Goal: Information Seeking & Learning: Learn about a topic

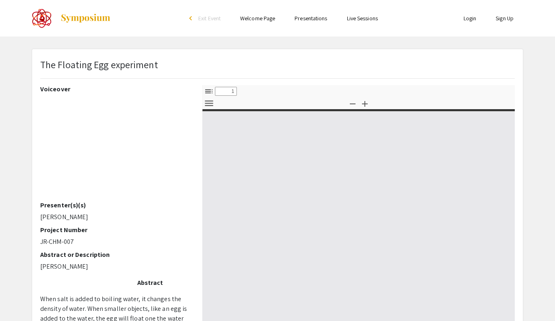
select select "custom"
type input "0"
select select "custom"
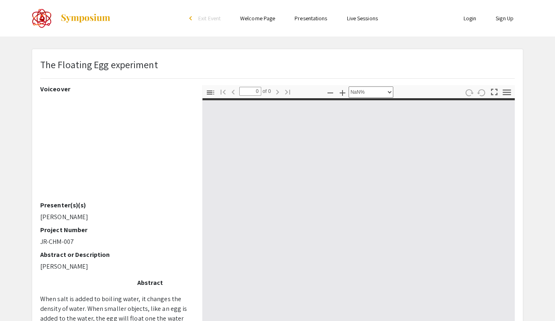
type input "1"
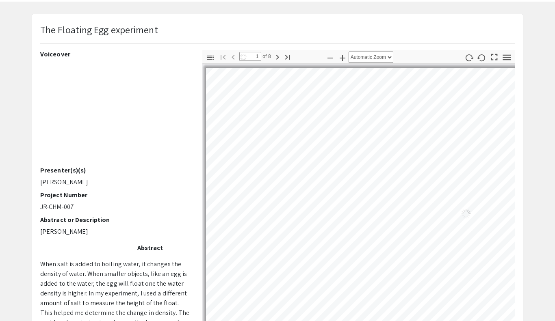
select select "auto"
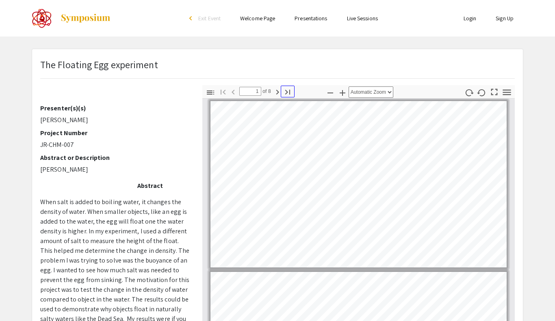
click at [288, 90] on icon "button" at bounding box center [288, 92] width 10 height 10
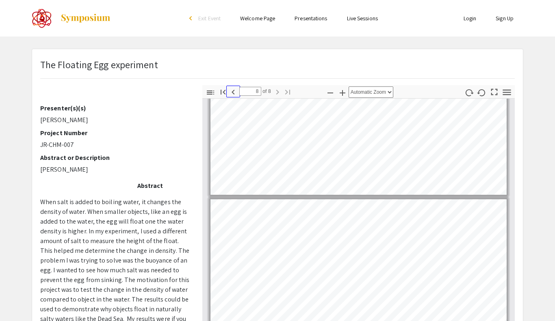
click at [234, 92] on icon "button" at bounding box center [233, 92] width 10 height 10
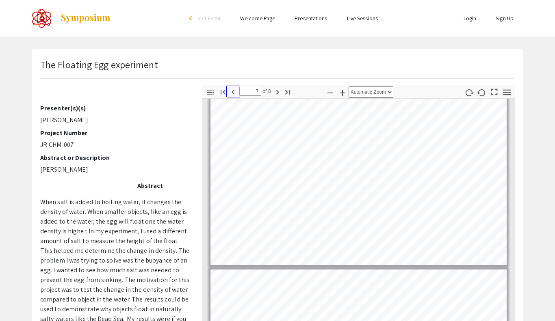
click at [234, 92] on icon "button" at bounding box center [233, 92] width 10 height 10
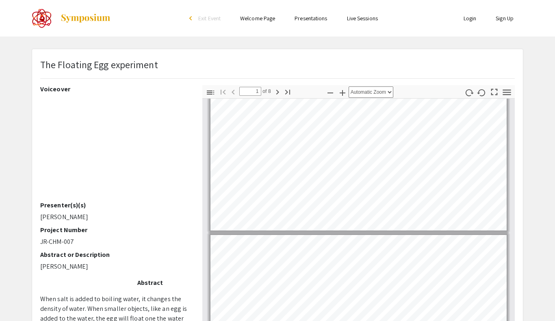
scroll to position [0, 0]
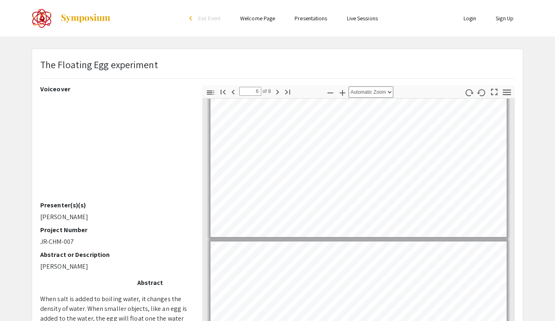
type input "7"
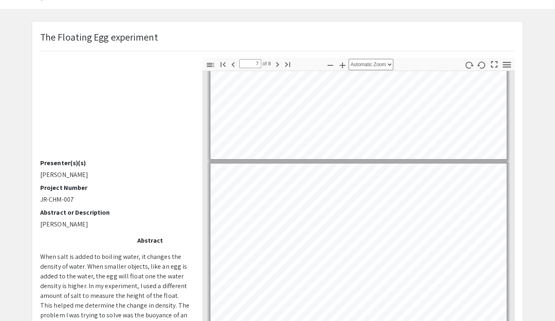
scroll to position [32, 0]
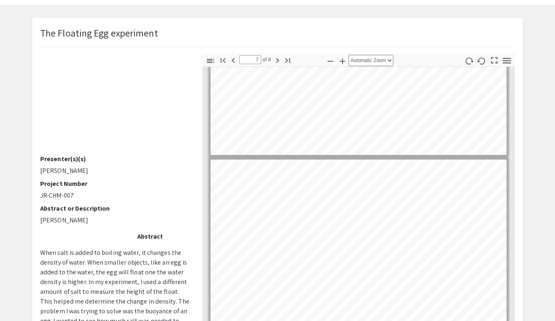
drag, startPoint x: 39, startPoint y: 213, endPoint x: 71, endPoint y: 229, distance: 35.4
click at [71, 229] on div "Voiceover Presenter(s)(s) [PERSON_NAME] Project Number JR-CHM-007 Abstract or D…" at bounding box center [115, 196] width 162 height 284
copy p "﻿ [PERSON_NAME]"
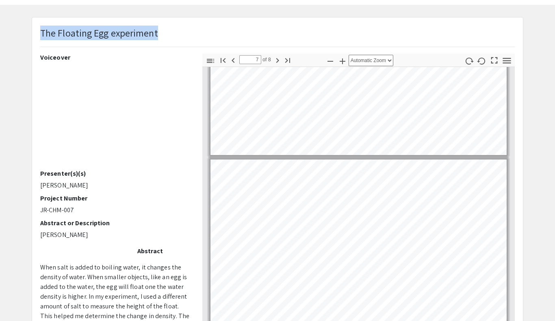
drag, startPoint x: 35, startPoint y: 33, endPoint x: 42, endPoint y: 33, distance: 7.3
click at [42, 33] on div "The Floating Egg experiment" at bounding box center [277, 40] width 487 height 28
copy p "The Floating Egg experiment"
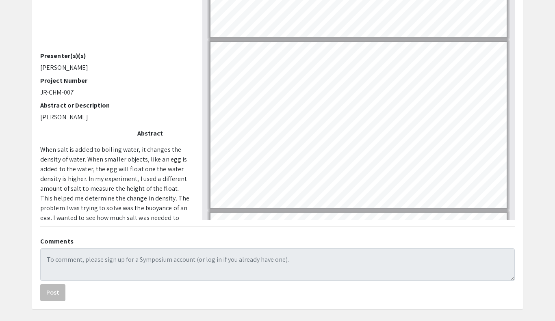
scroll to position [183, 0]
